Goal: Task Accomplishment & Management: Use online tool/utility

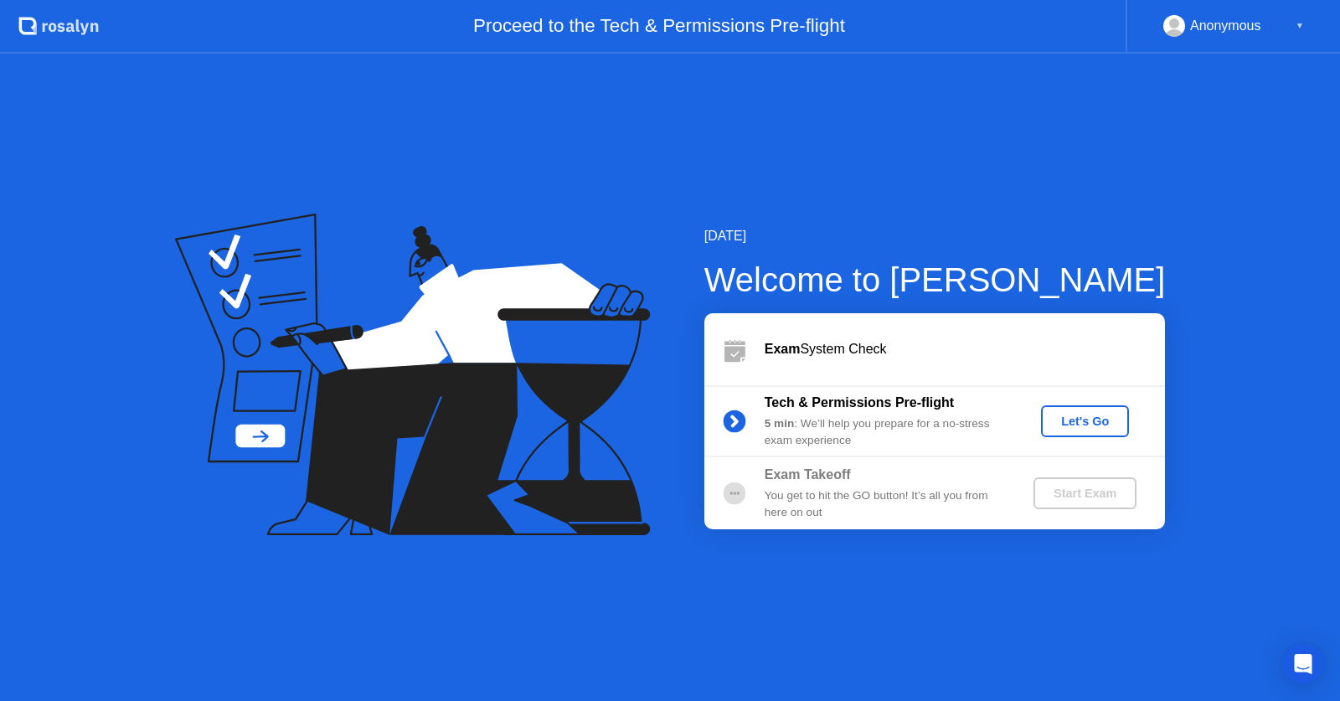
click at [1067, 428] on div "Let's Go" at bounding box center [1085, 421] width 75 height 13
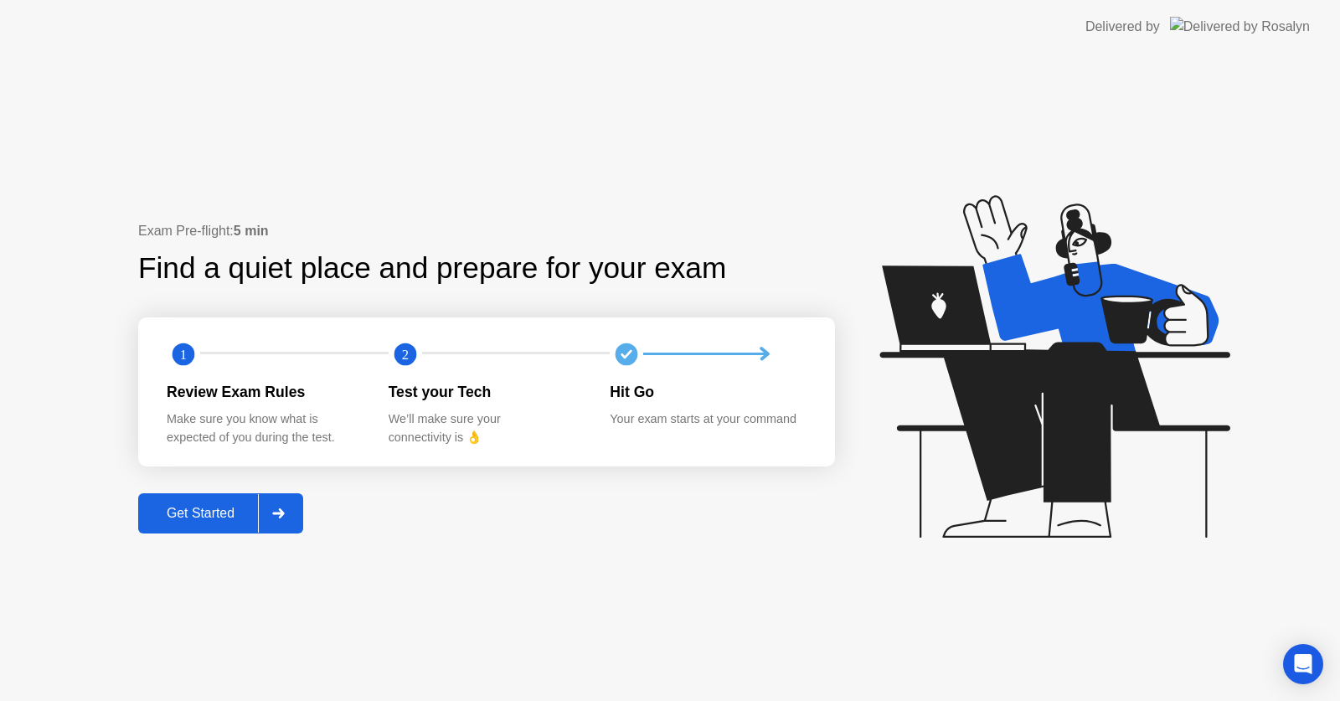
click at [191, 521] on div "Get Started" at bounding box center [200, 513] width 115 height 15
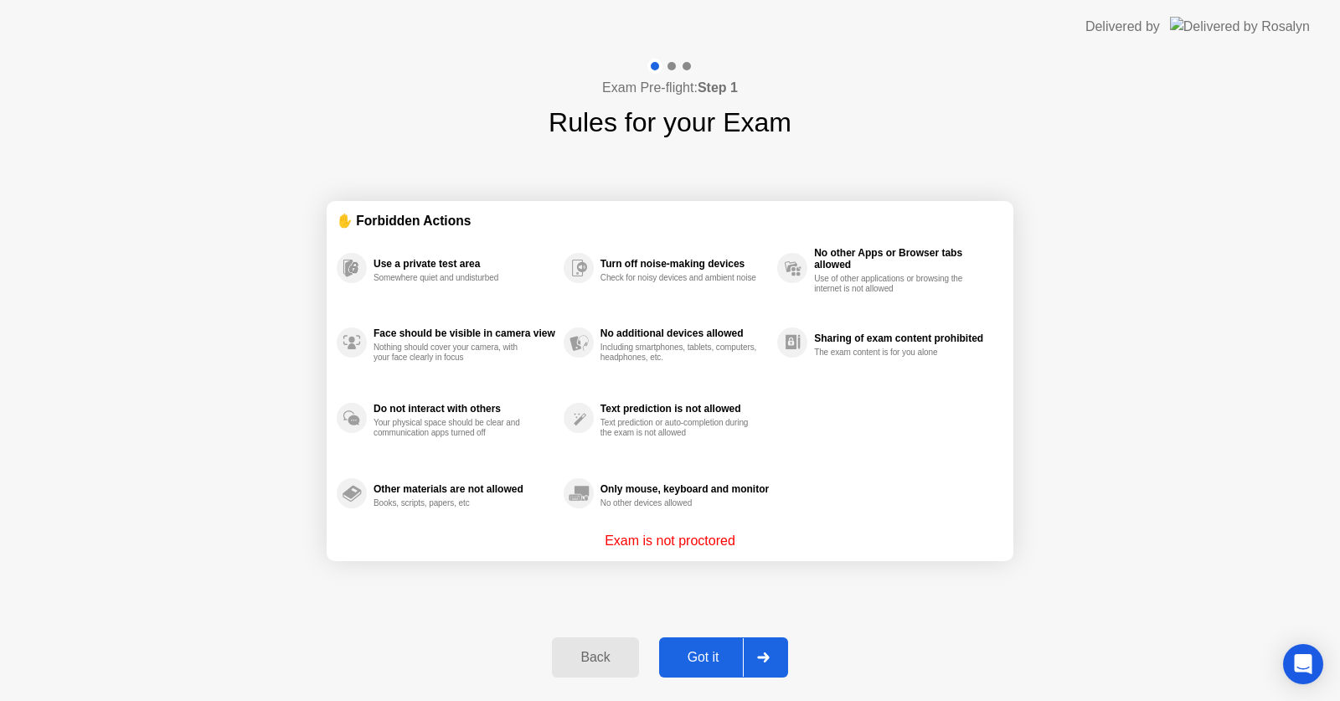
click at [1340, 499] on div "Exam Pre-flight: Step 1 Rules for your Exam ✋ Forbidden Actions Use a private t…" at bounding box center [670, 378] width 1340 height 648
click at [411, 638] on div "Exam Pre-flight: Step 1 Rules for your Exam ✋ Forbidden Actions Use a private t…" at bounding box center [670, 378] width 1340 height 648
click at [706, 658] on div "Got it" at bounding box center [703, 657] width 79 height 15
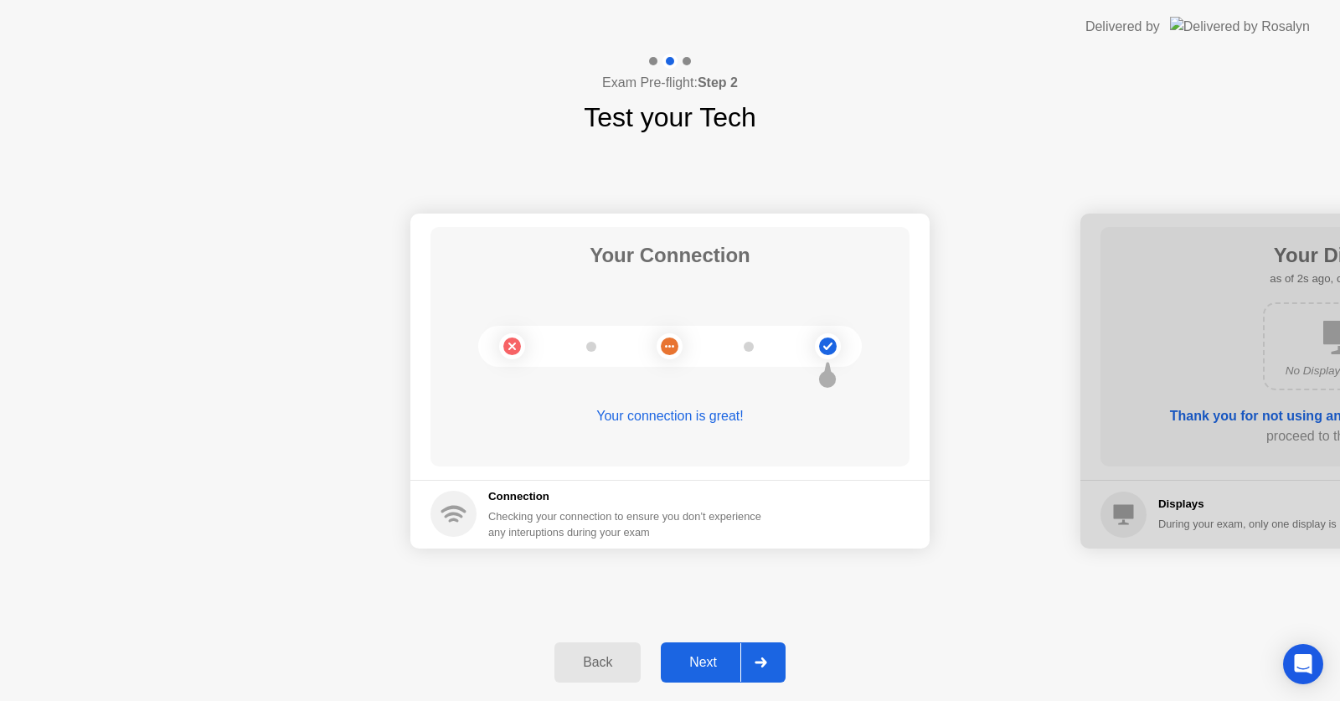
click at [706, 658] on div "Next" at bounding box center [703, 662] width 75 height 15
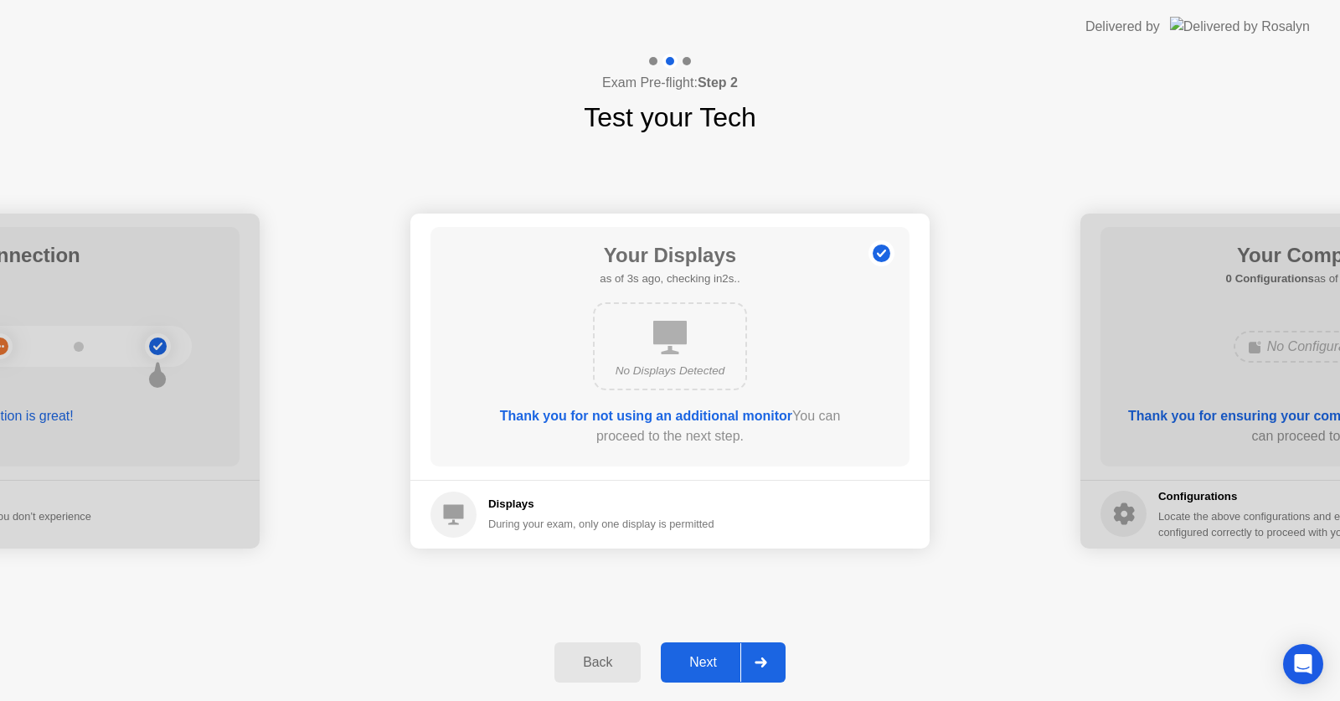
click at [687, 665] on div "Next" at bounding box center [703, 662] width 75 height 15
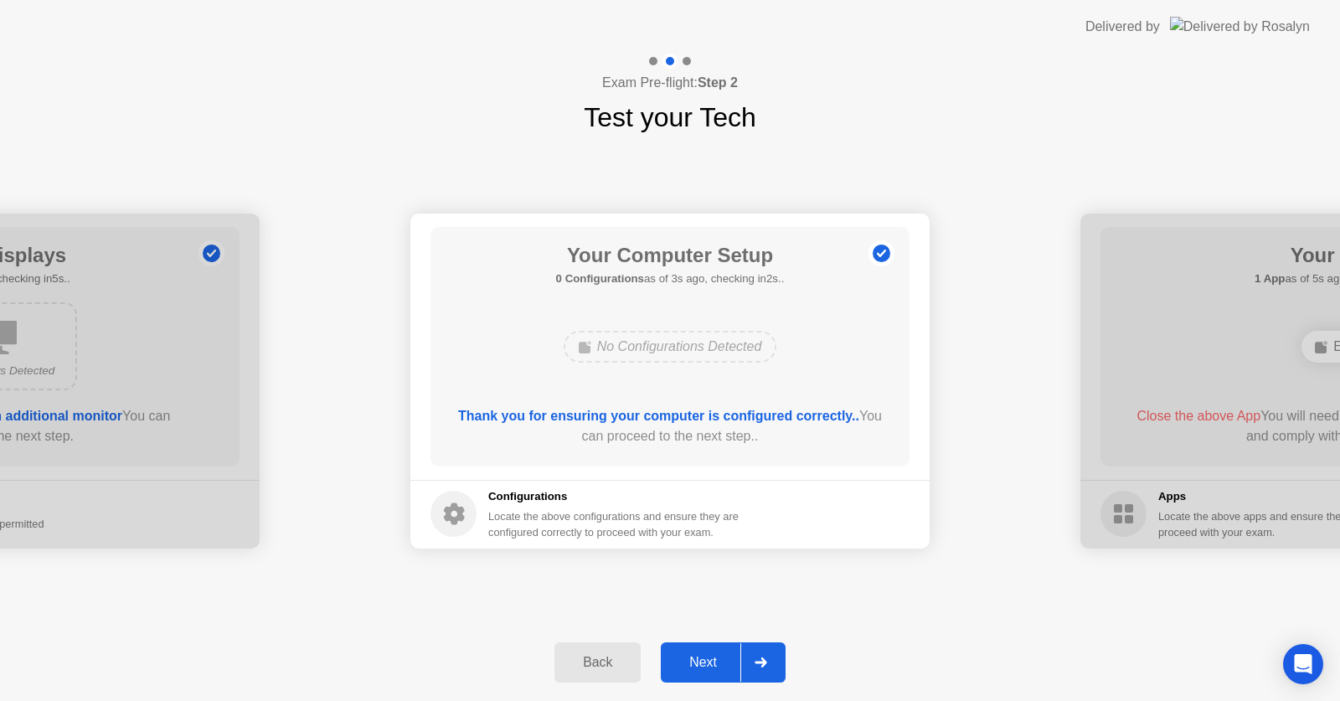
click at [725, 670] on div "Next" at bounding box center [703, 662] width 75 height 15
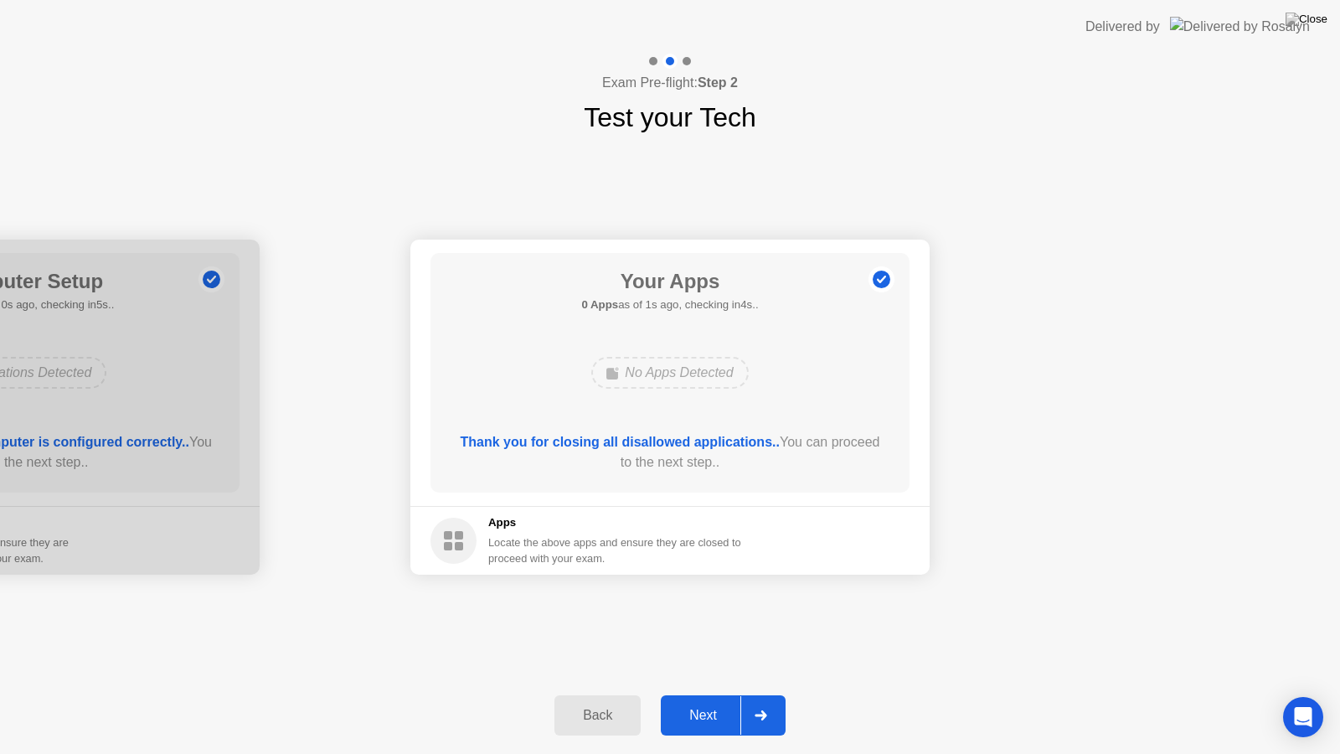
click at [702, 700] on div "Next" at bounding box center [703, 715] width 75 height 15
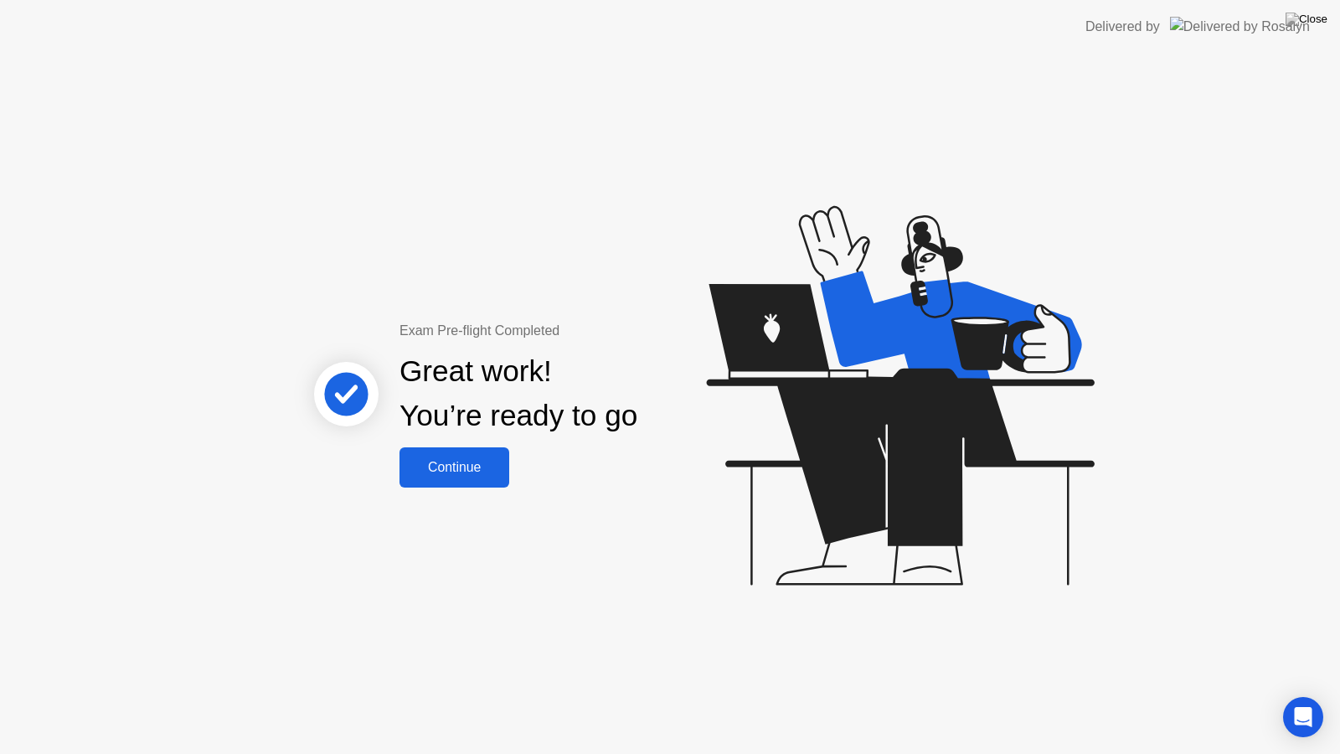
click at [410, 460] on div "Continue" at bounding box center [455, 467] width 100 height 15
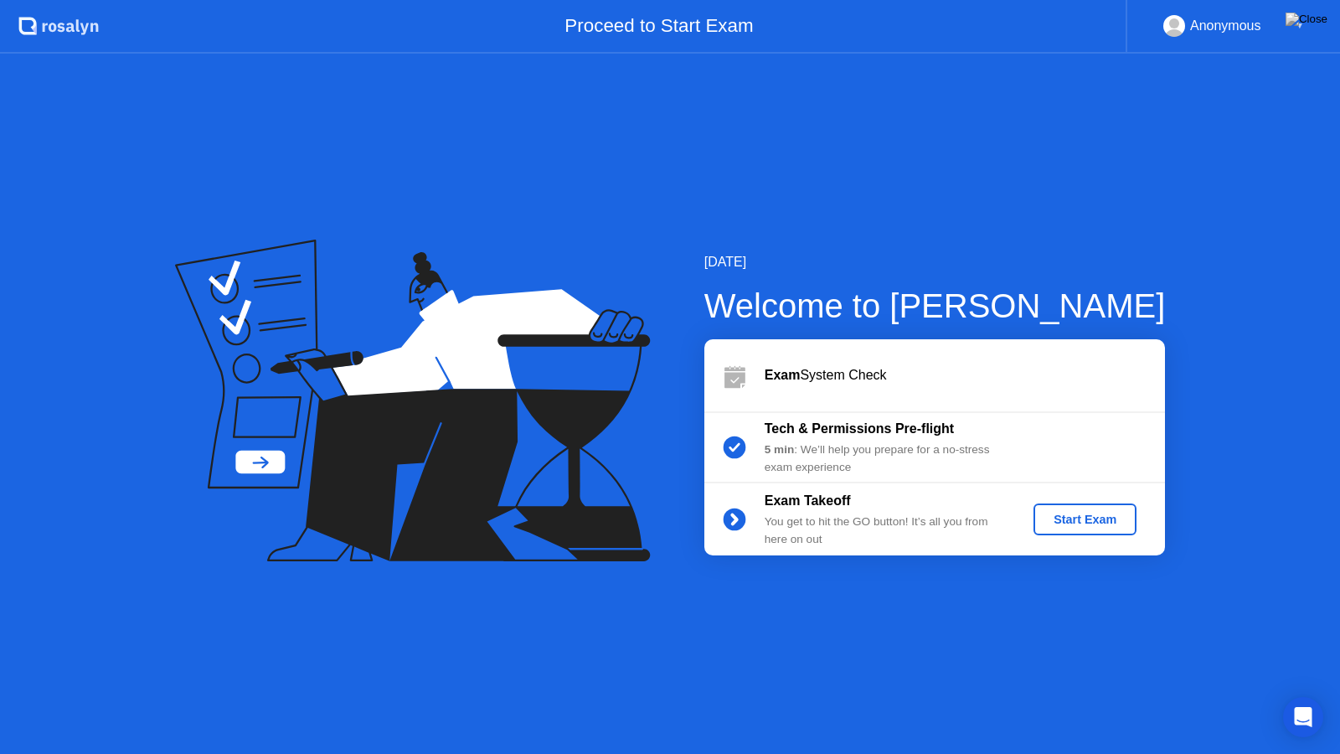
click at [1063, 518] on div "Start Exam" at bounding box center [1085, 519] width 90 height 13
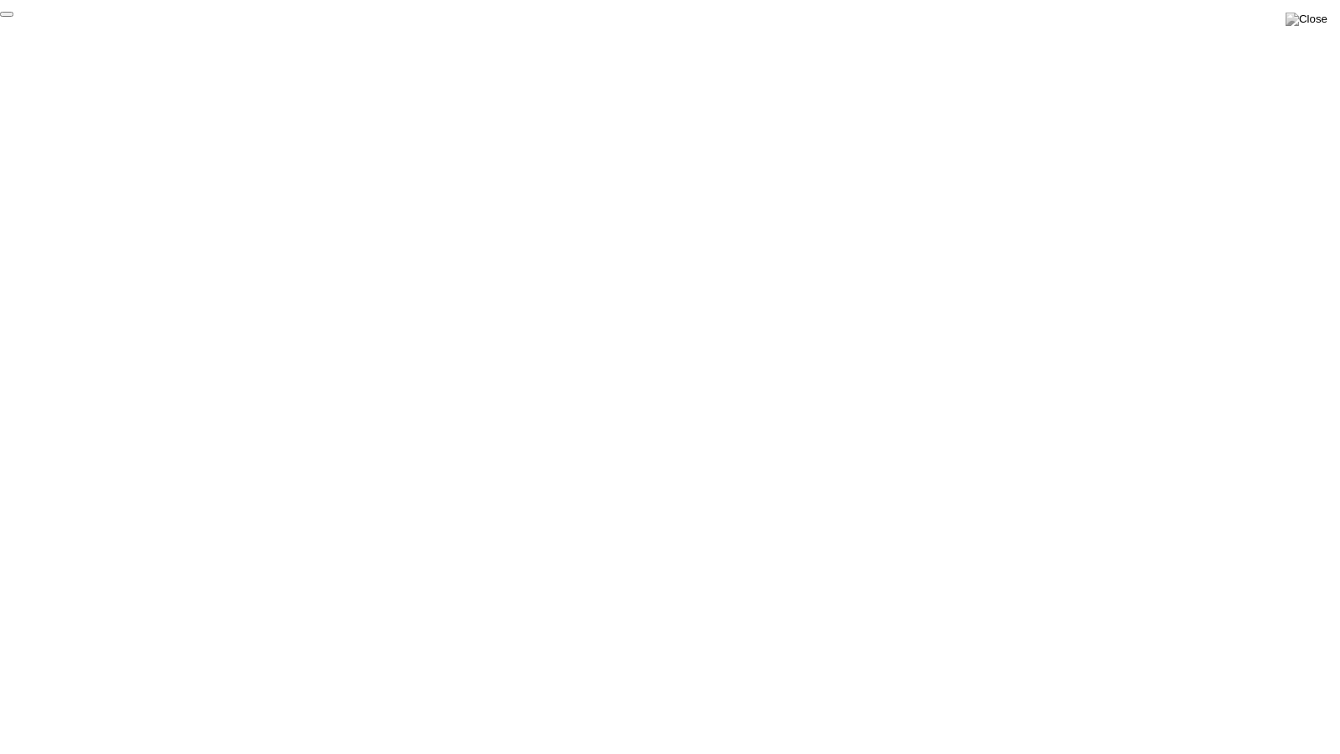
click div "End Proctoring Session"
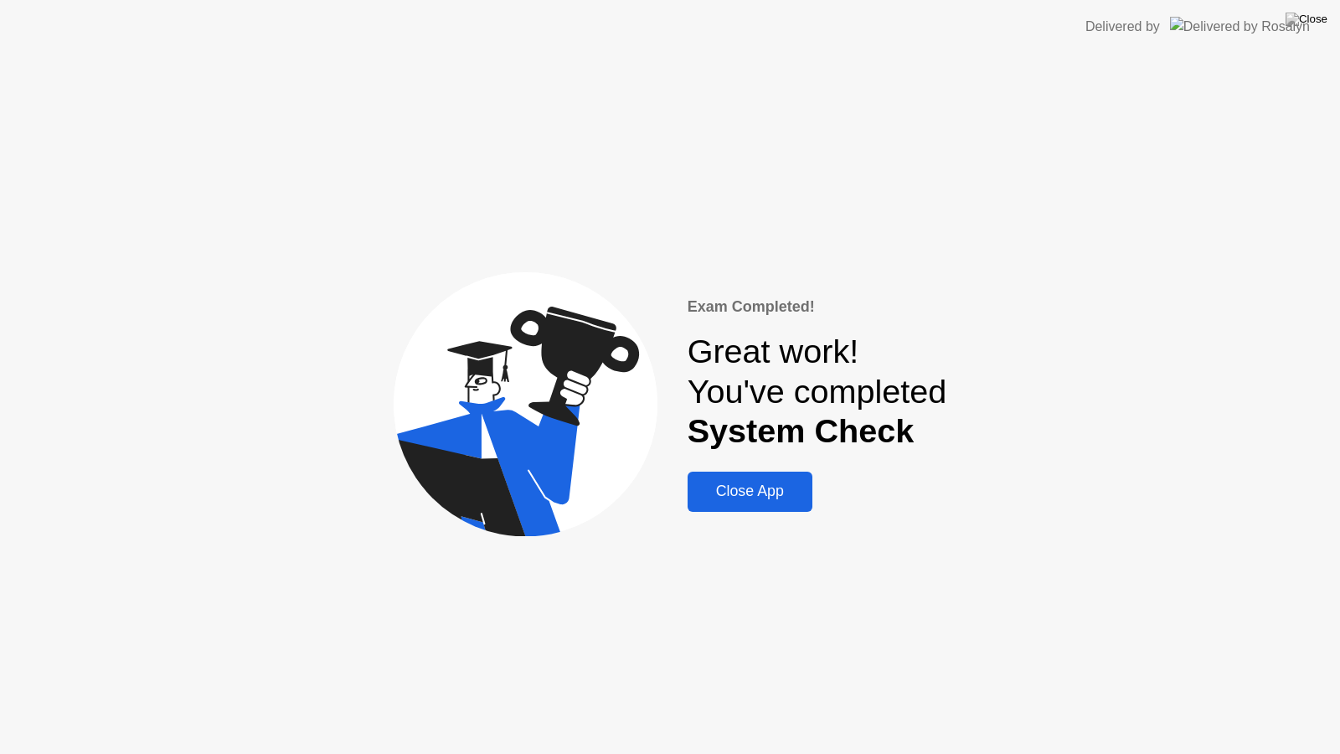
click at [722, 488] on div "Close App" at bounding box center [750, 492] width 115 height 18
